Goal: Task Accomplishment & Management: Manage account settings

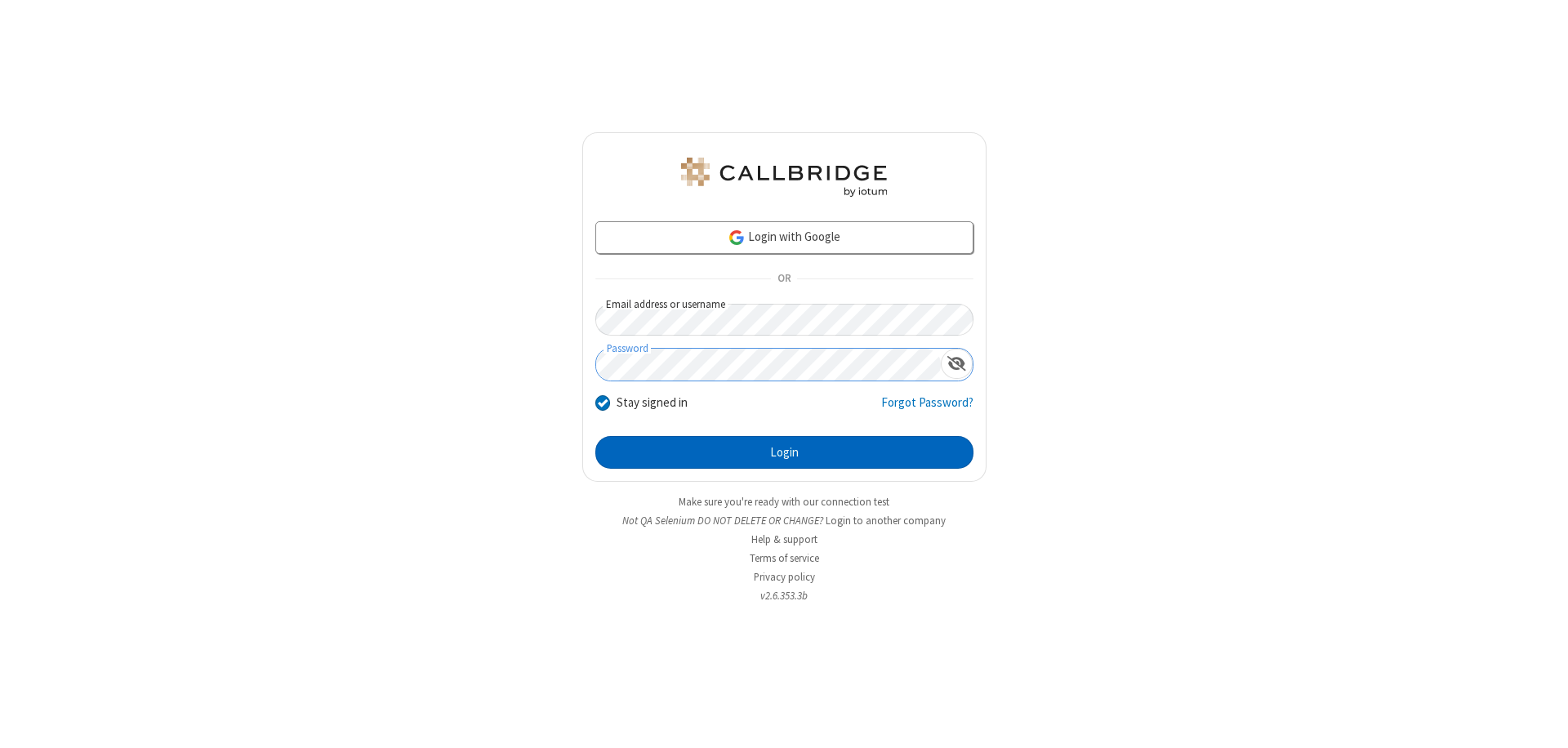
click at [784, 452] on button "Login" at bounding box center [784, 452] width 378 height 33
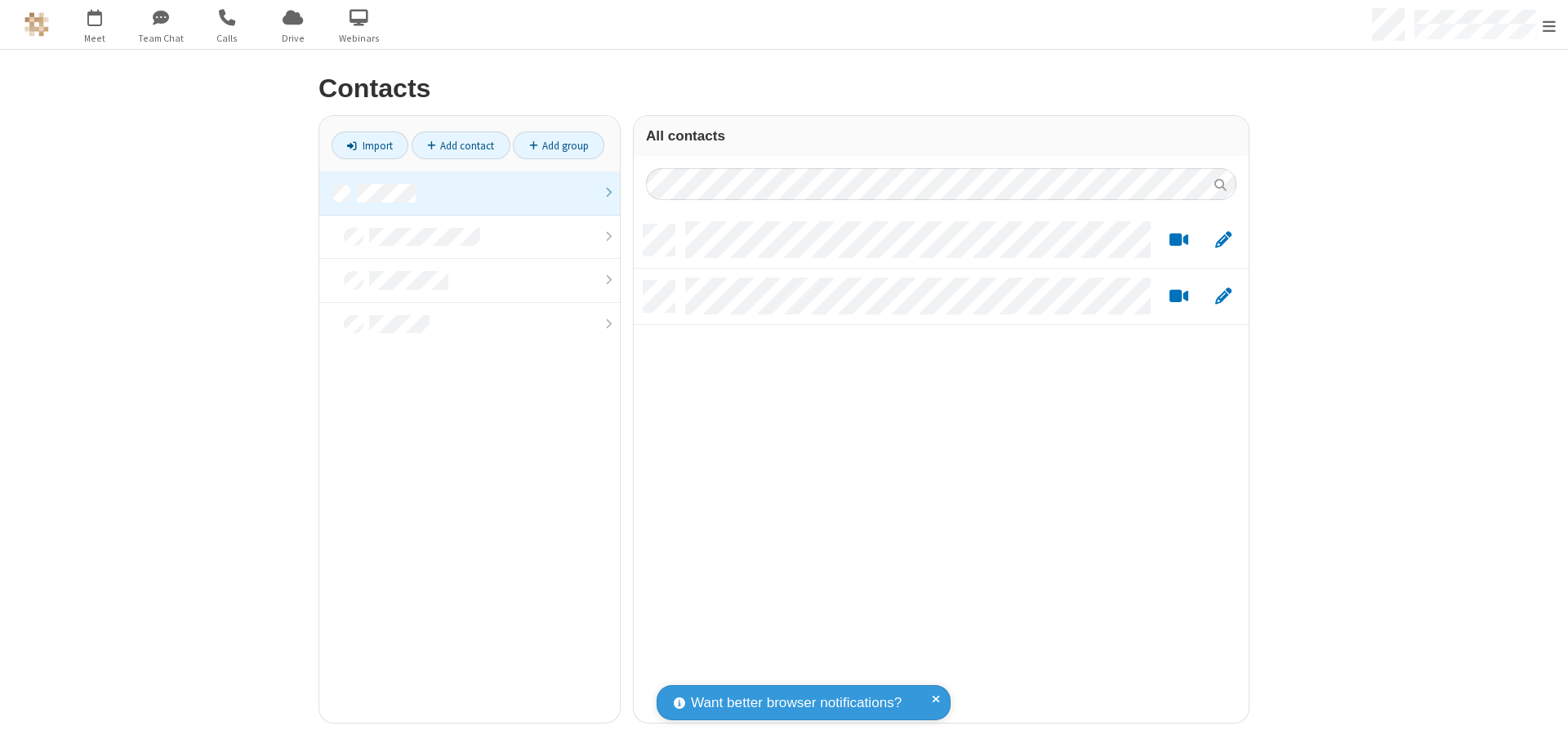
scroll to position [498, 602]
click at [469, 193] on link at bounding box center [469, 193] width 301 height 44
click at [461, 146] on link "Add contact" at bounding box center [461, 145] width 99 height 28
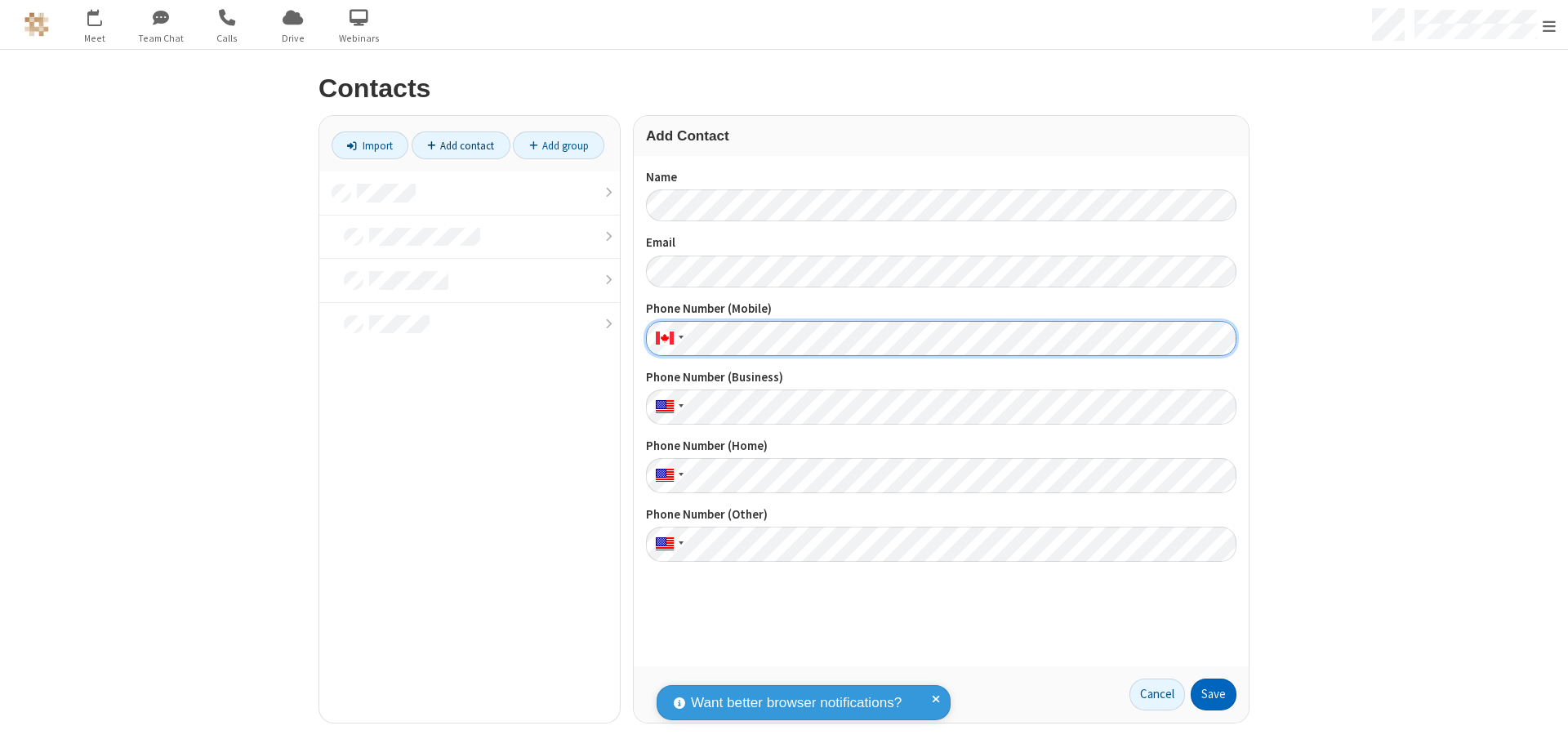
click at [1214, 694] on button "Save" at bounding box center [1214, 694] width 46 height 33
